Goal: Task Accomplishment & Management: Use online tool/utility

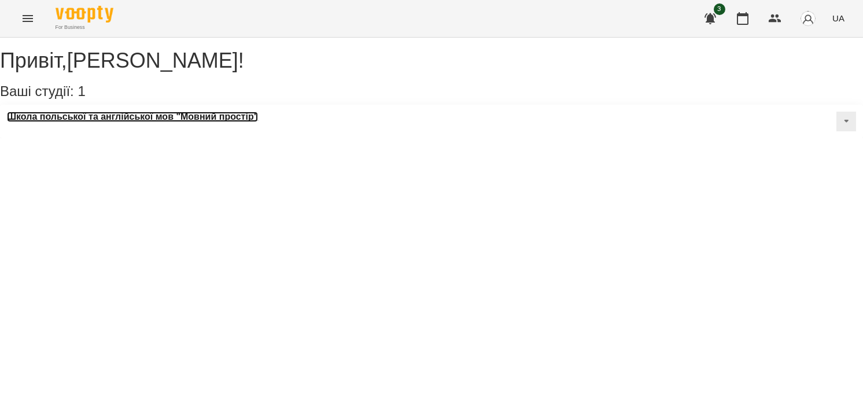
click at [72, 122] on h3 "Школа польської та англійської мов "Мовний простір"" at bounding box center [132, 117] width 251 height 10
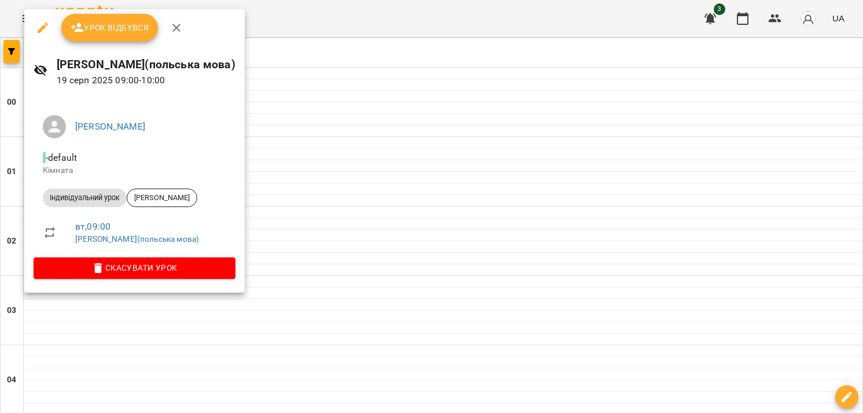
click at [100, 35] on button "Урок відбувся" at bounding box center [109, 28] width 97 height 28
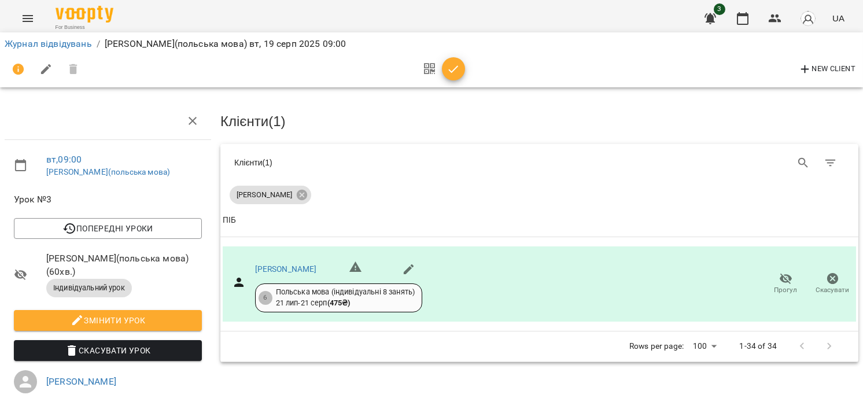
click at [452, 67] on icon "button" at bounding box center [453, 69] width 14 height 14
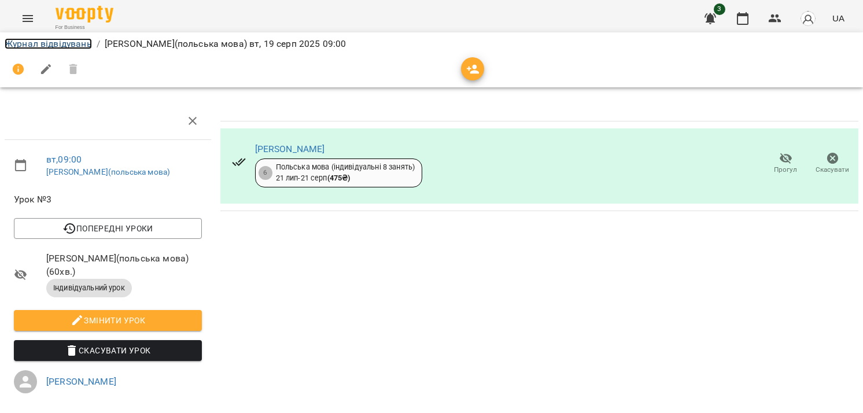
click at [39, 40] on link "Журнал відвідувань" at bounding box center [48, 43] width 87 height 11
